Goal: Task Accomplishment & Management: Use online tool/utility

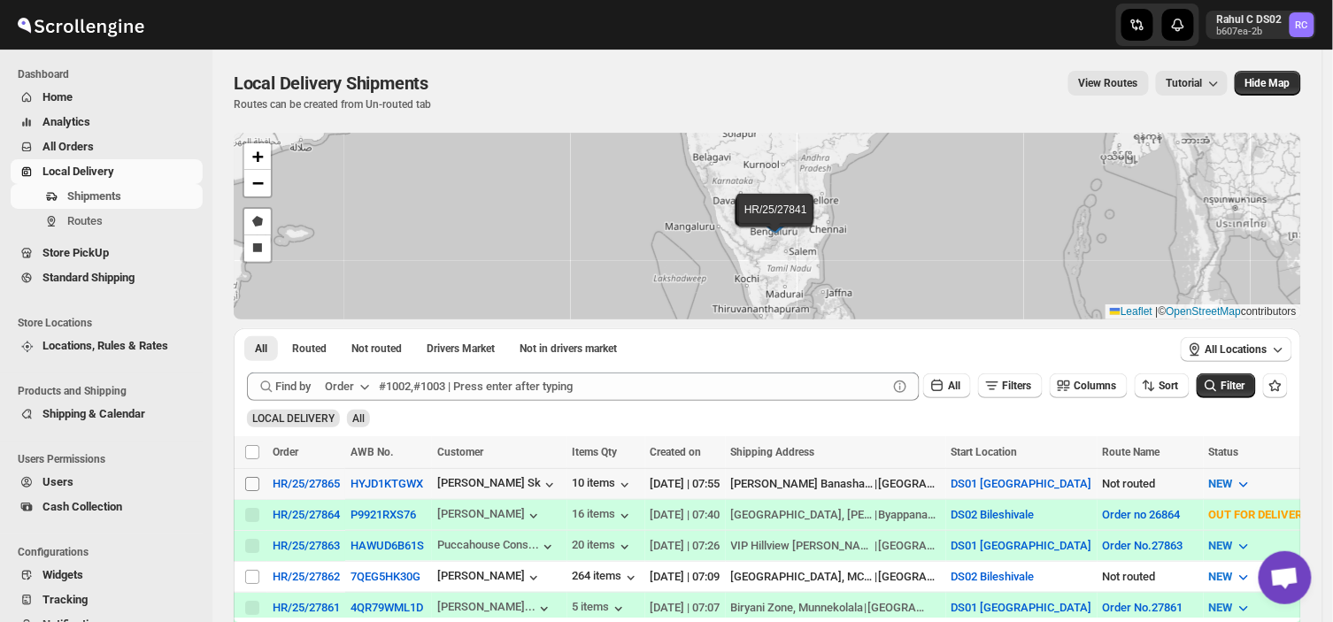
click at [250, 477] on input "Select shipment" at bounding box center [252, 484] width 14 height 14
checkbox input "true"
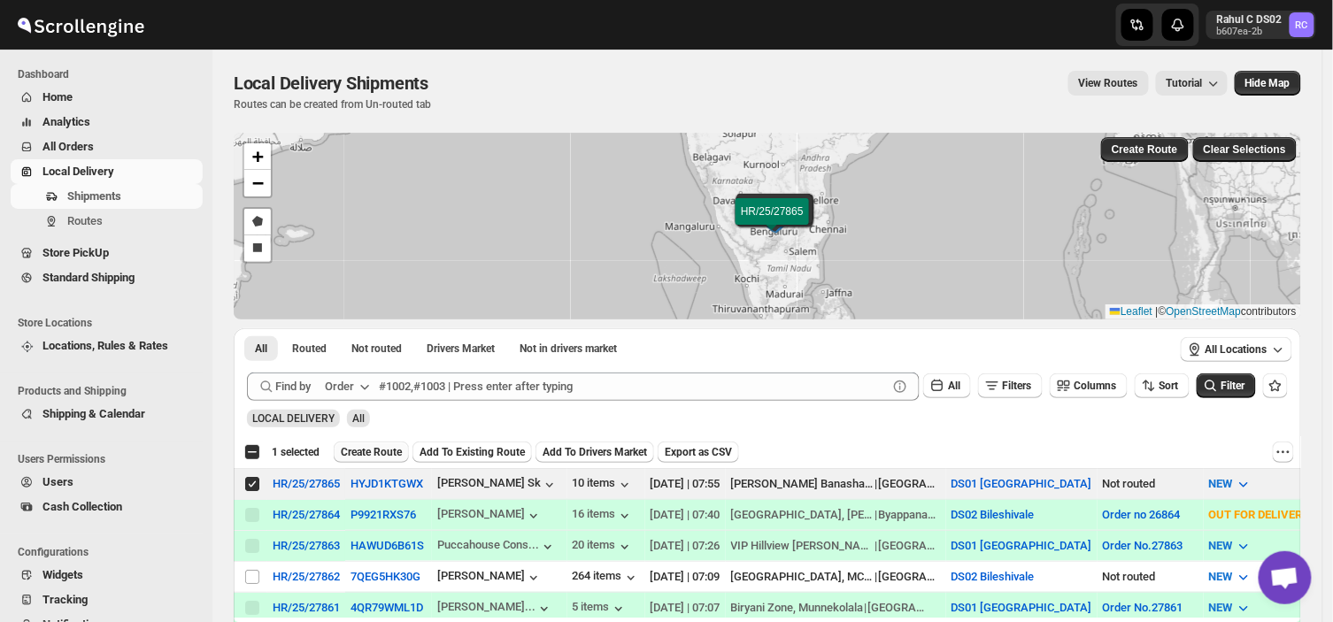
click at [370, 448] on span "Create Route" at bounding box center [371, 452] width 61 height 14
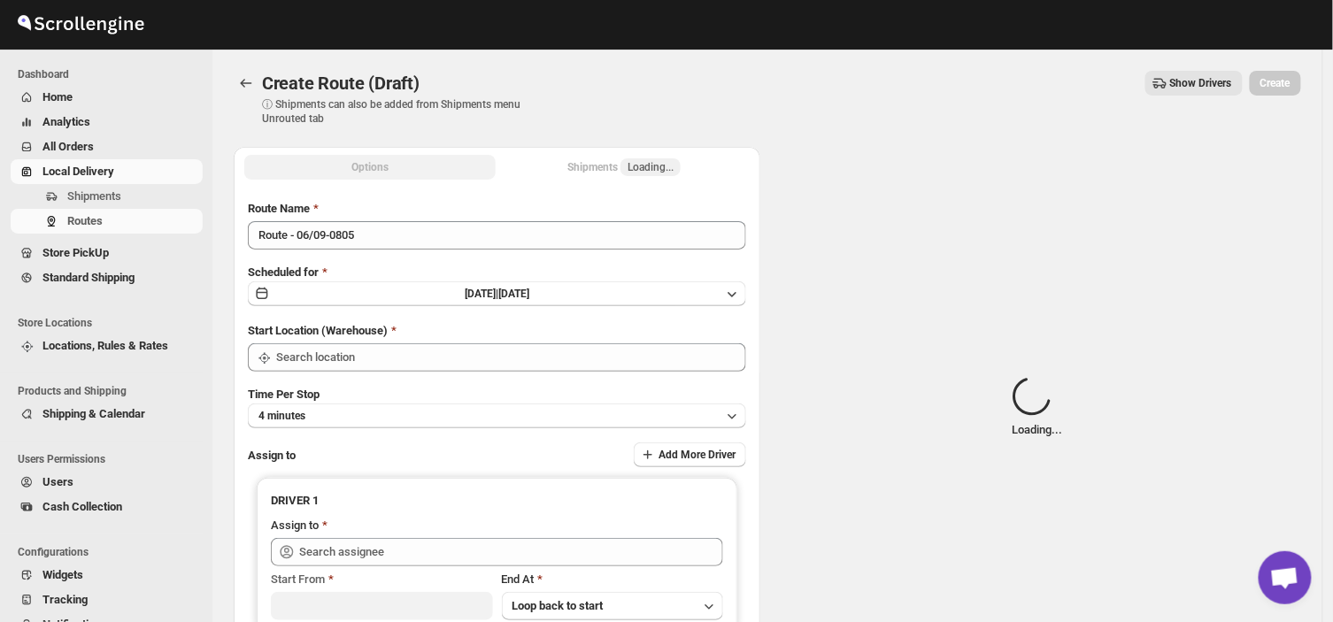
type input "DS01 [GEOGRAPHIC_DATA]"
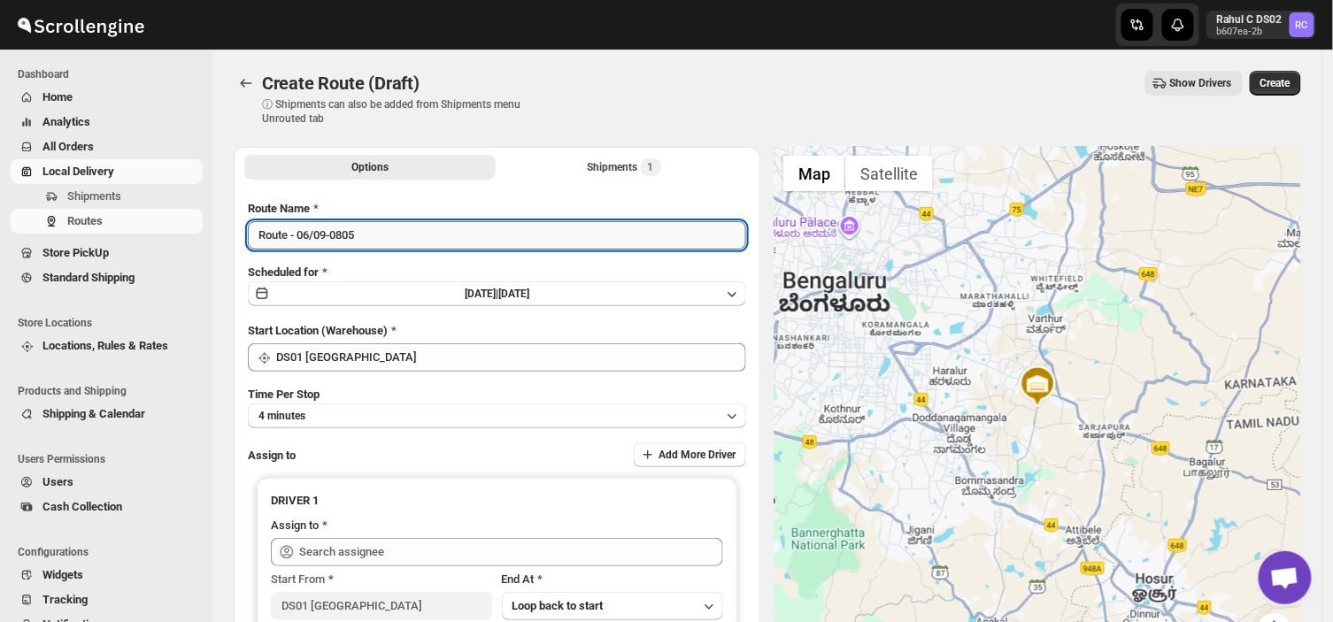
click at [366, 236] on input "Route - 06/09-0805" at bounding box center [497, 235] width 498 height 28
type input "R"
type input "Order no 27865"
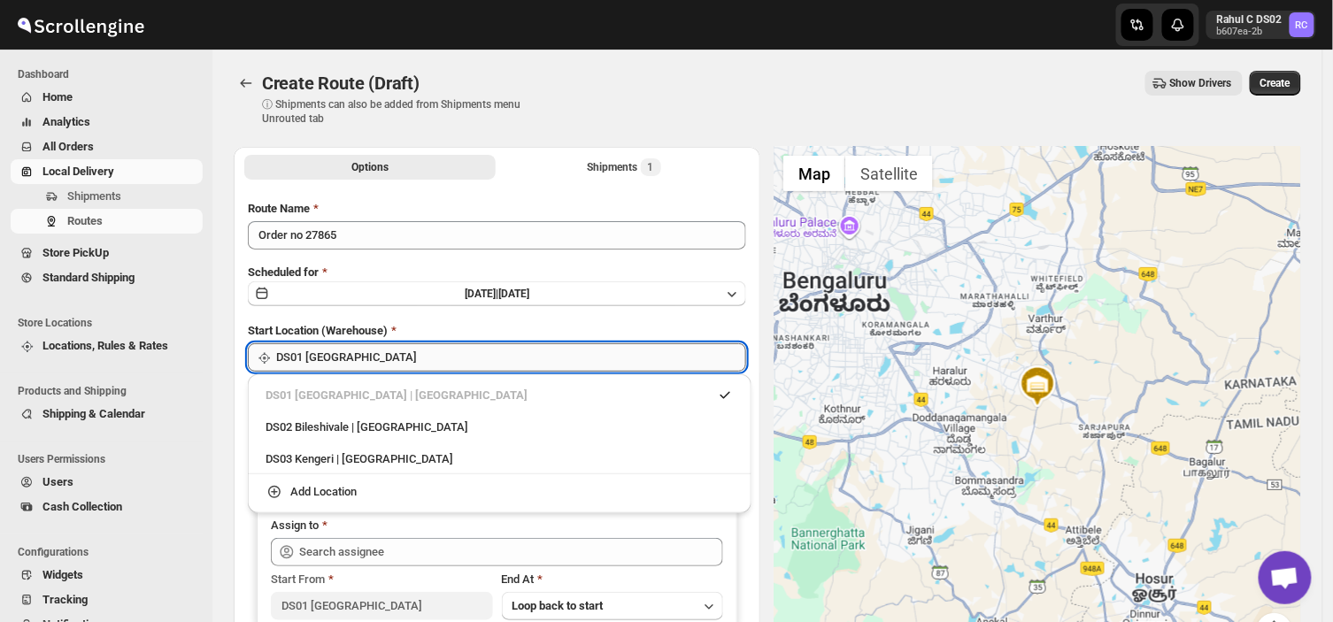
click at [397, 358] on input "DS01 [GEOGRAPHIC_DATA]" at bounding box center [511, 357] width 470 height 28
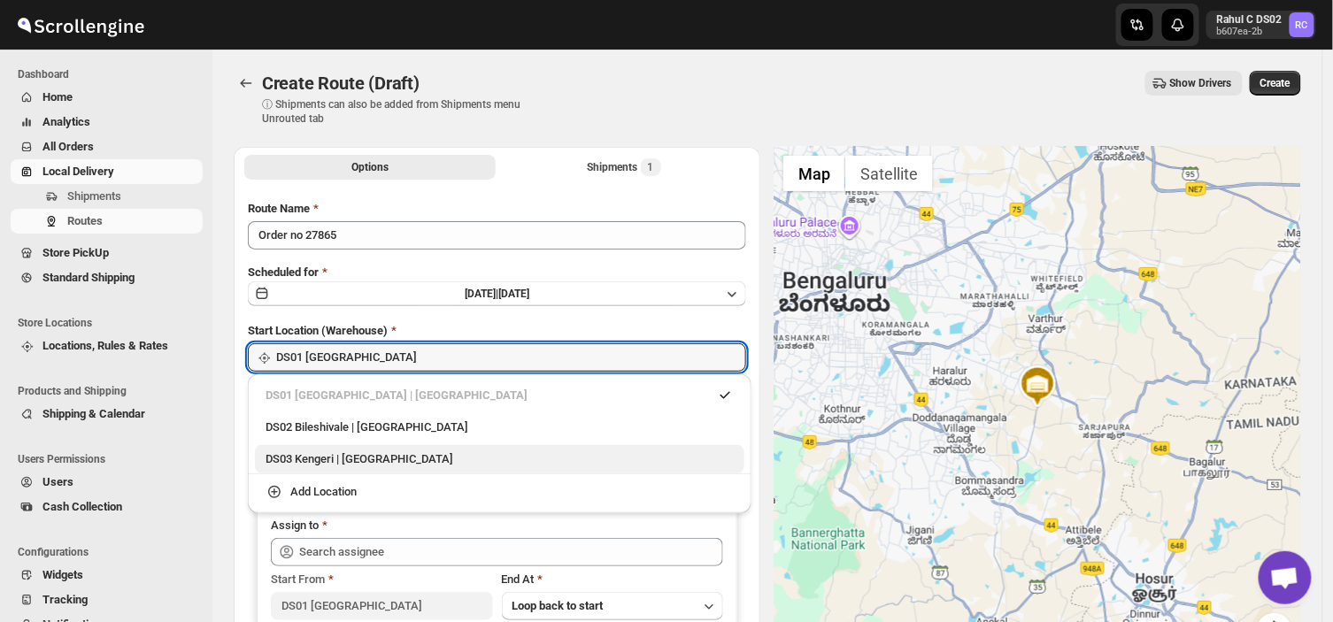
click at [297, 455] on div "DS03 Kengeri | [GEOGRAPHIC_DATA]" at bounding box center [500, 460] width 468 height 18
type input "DS03 Kengeri"
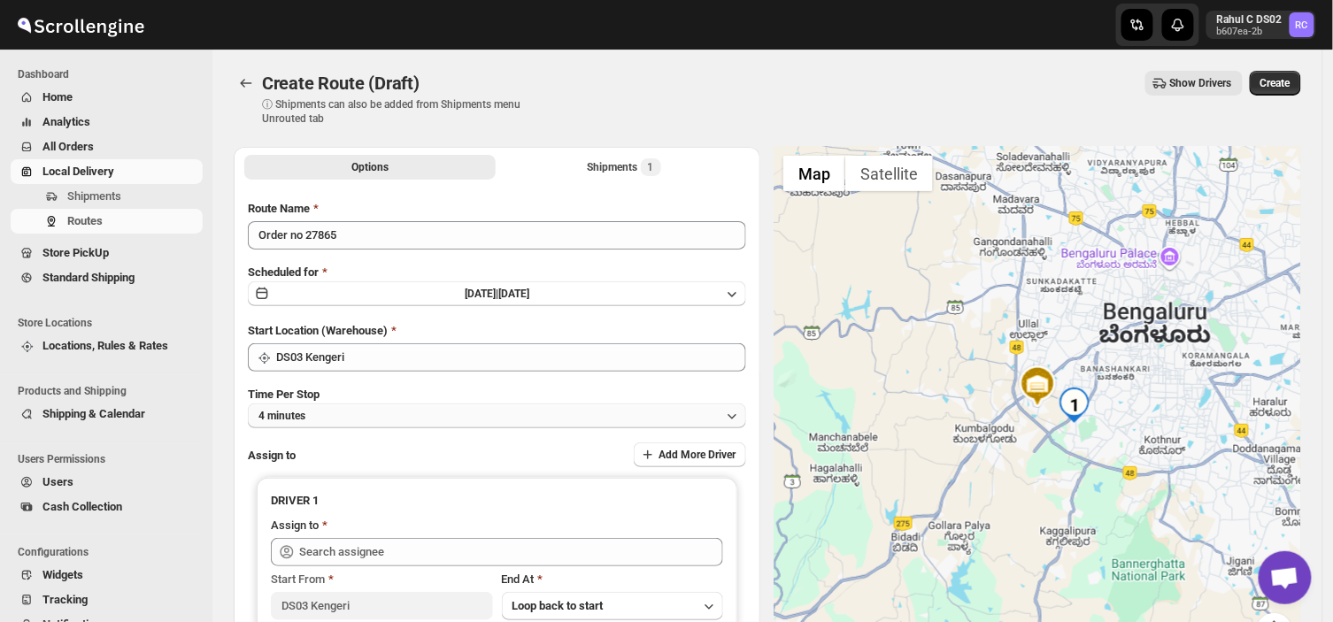
click at [351, 411] on button "4 minutes" at bounding box center [497, 416] width 498 height 25
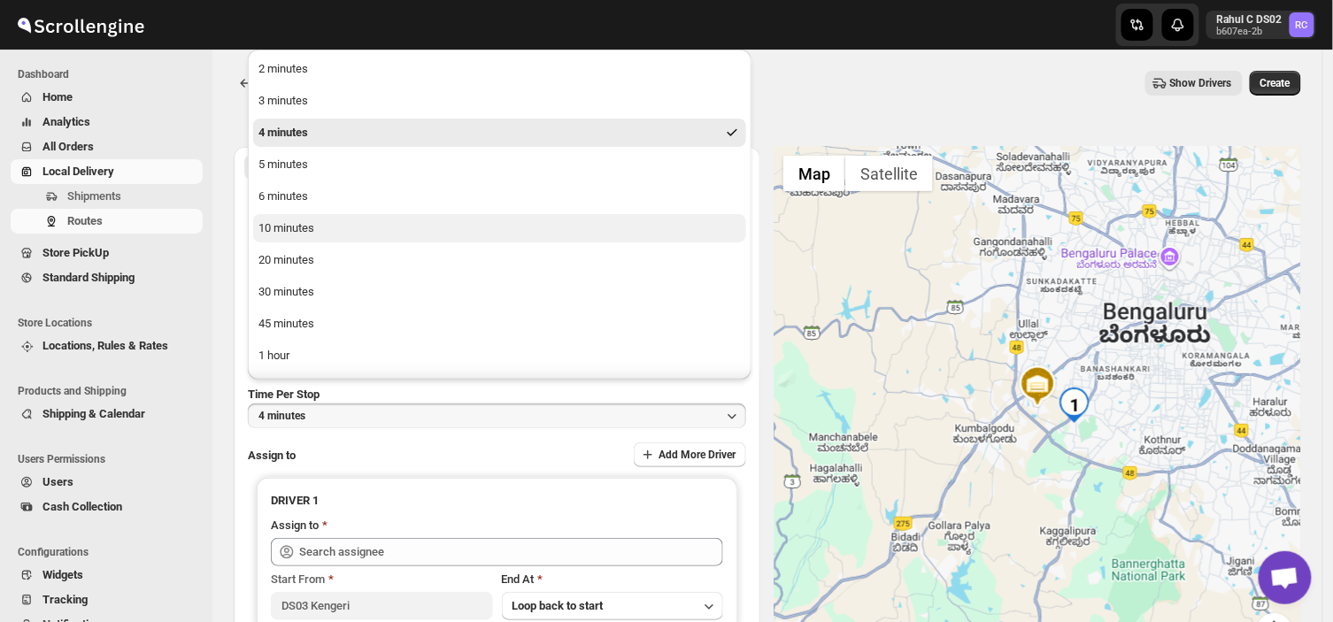
click at [289, 223] on div "10 minutes" at bounding box center [286, 228] width 56 height 18
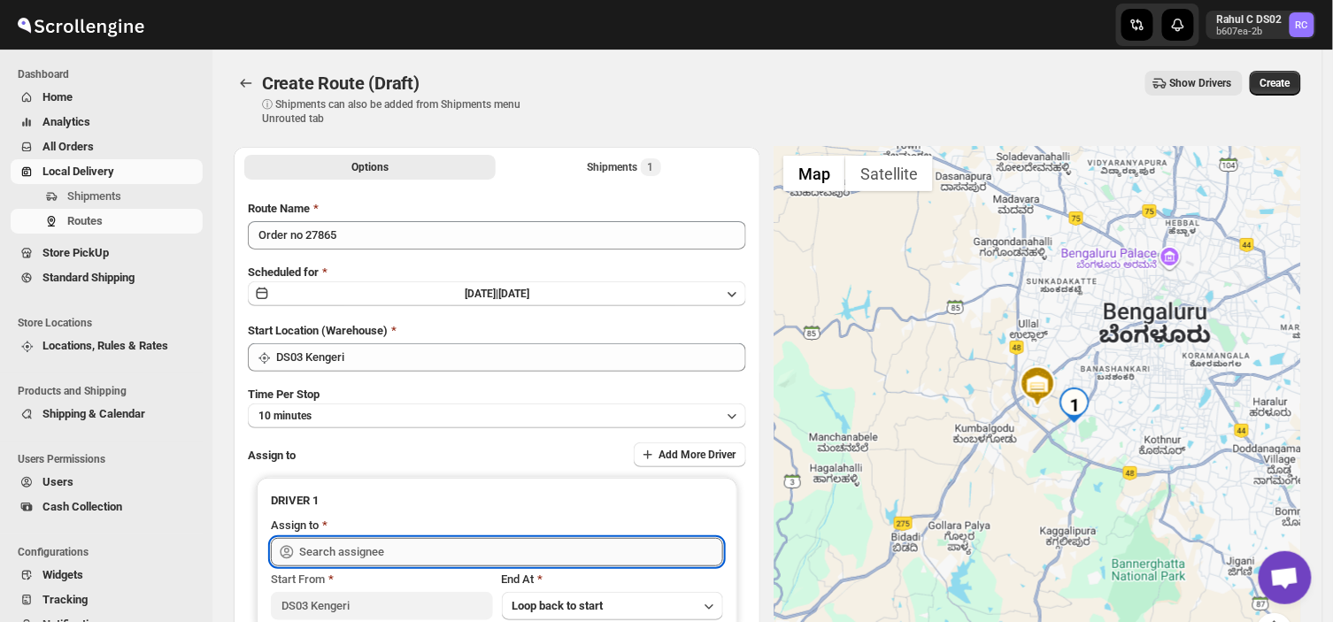
click at [378, 546] on input "text" at bounding box center [511, 552] width 424 height 28
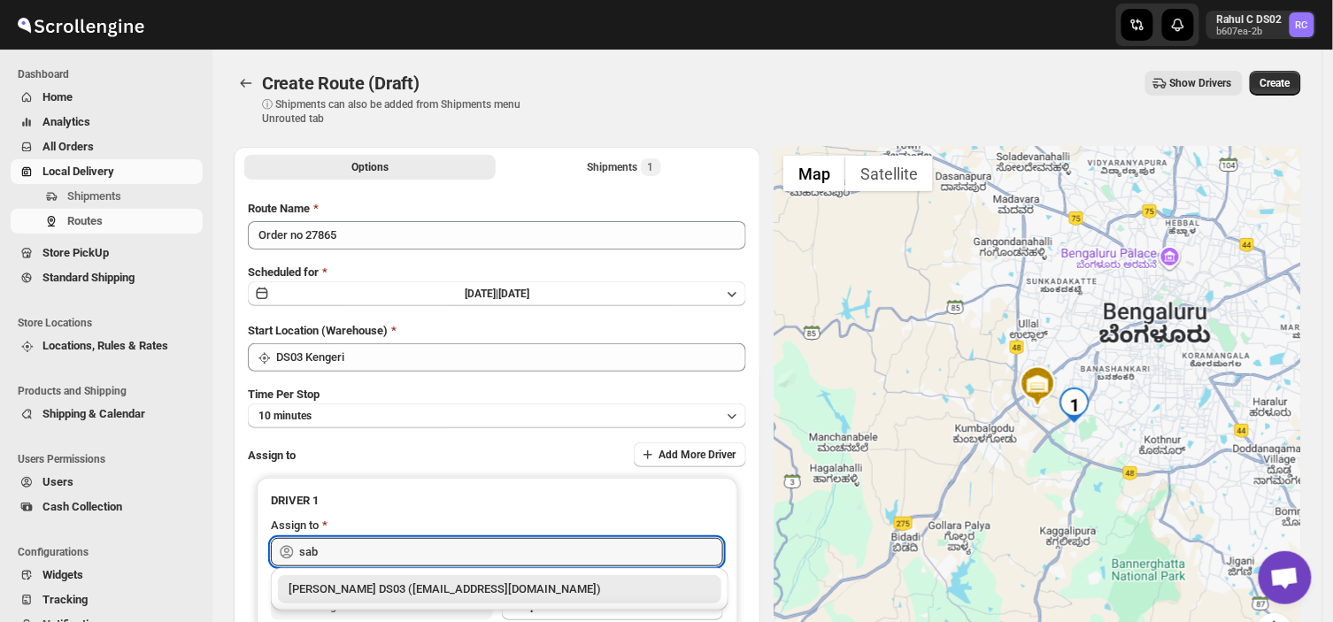
click at [398, 585] on div "[PERSON_NAME] DS03 ([EMAIL_ADDRESS][DOMAIN_NAME])" at bounding box center [500, 590] width 422 height 18
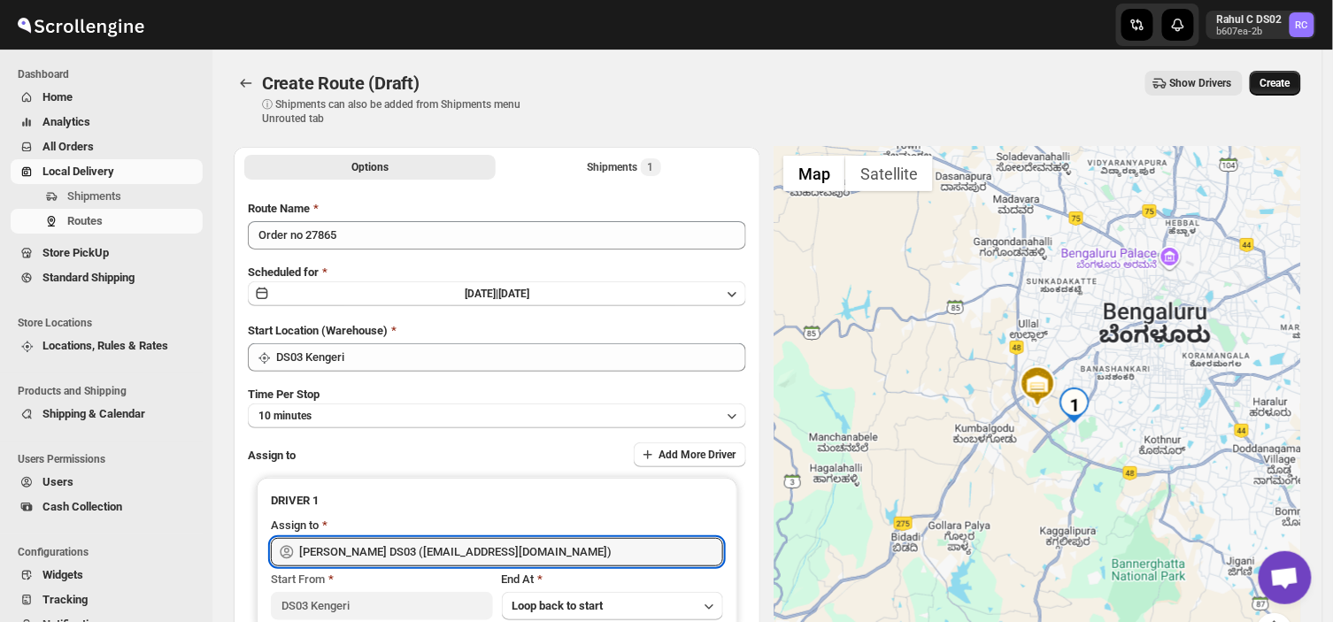
type input "[PERSON_NAME] DS03 ([EMAIL_ADDRESS][DOMAIN_NAME])"
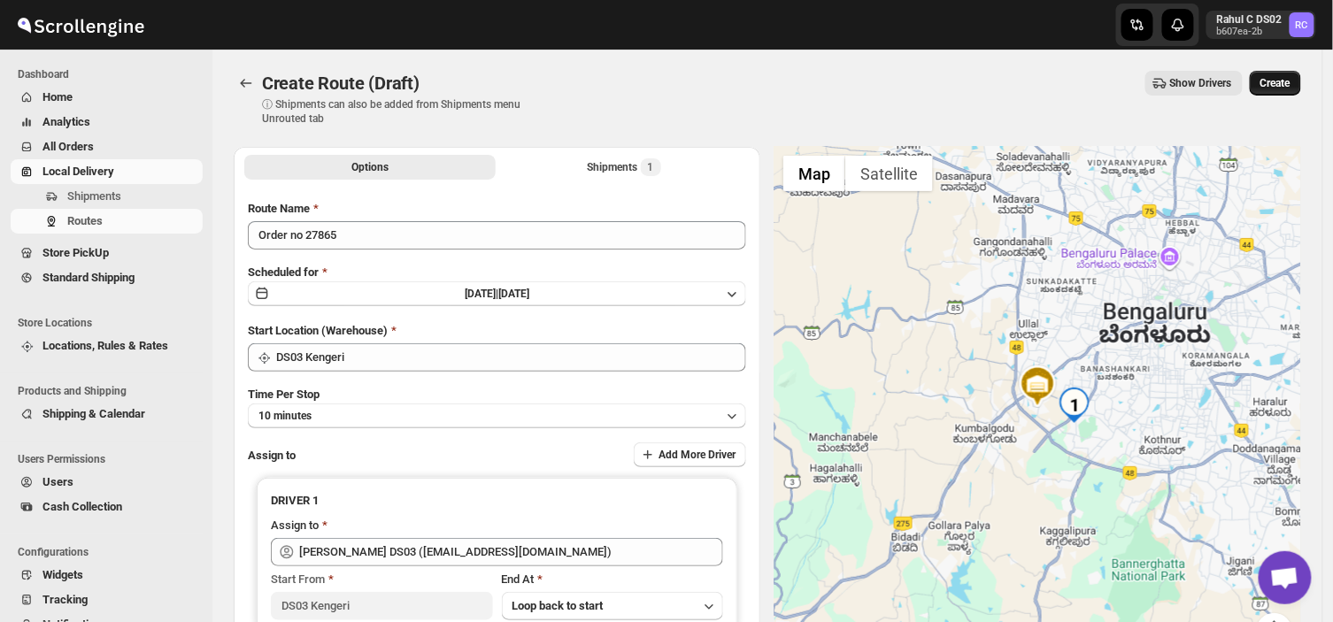
click at [1301, 73] on button "Create" at bounding box center [1275, 83] width 51 height 25
